Goal: Information Seeking & Learning: Learn about a topic

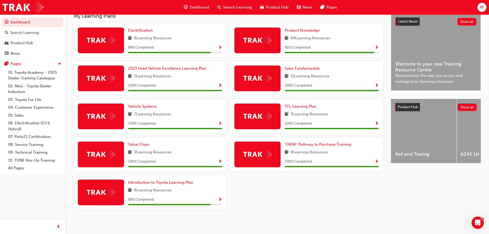
scroll to position [120, 0]
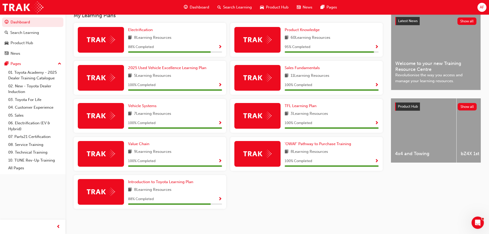
click at [221, 200] on span "Show Progress" at bounding box center [220, 199] width 4 height 5
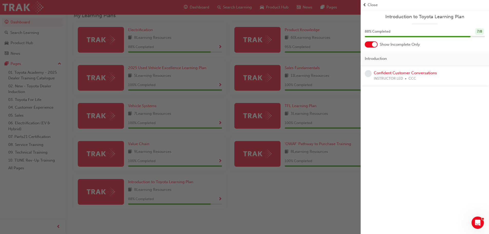
click at [266, 185] on div "button" at bounding box center [180, 117] width 361 height 234
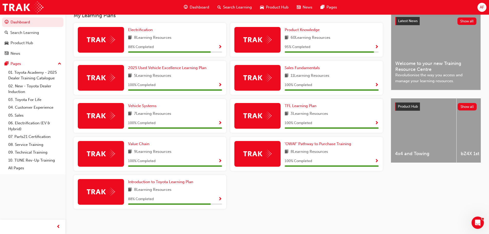
click at [377, 47] on span "Show Progress" at bounding box center [377, 47] width 4 height 5
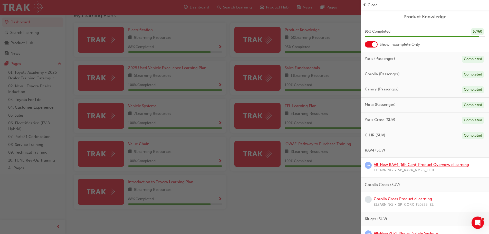
click at [393, 165] on link "All-New RAV4 (6th Gen): Product Overview eLearning" at bounding box center [421, 164] width 95 height 5
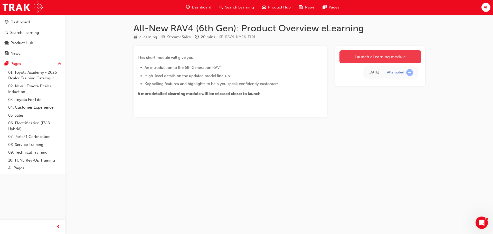
click at [368, 57] on link "Launch eLearning module" at bounding box center [380, 56] width 82 height 13
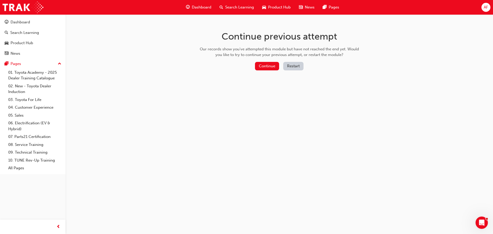
click at [292, 65] on button "Restart" at bounding box center [293, 66] width 20 height 8
